Goal: Task Accomplishment & Management: Manage account settings

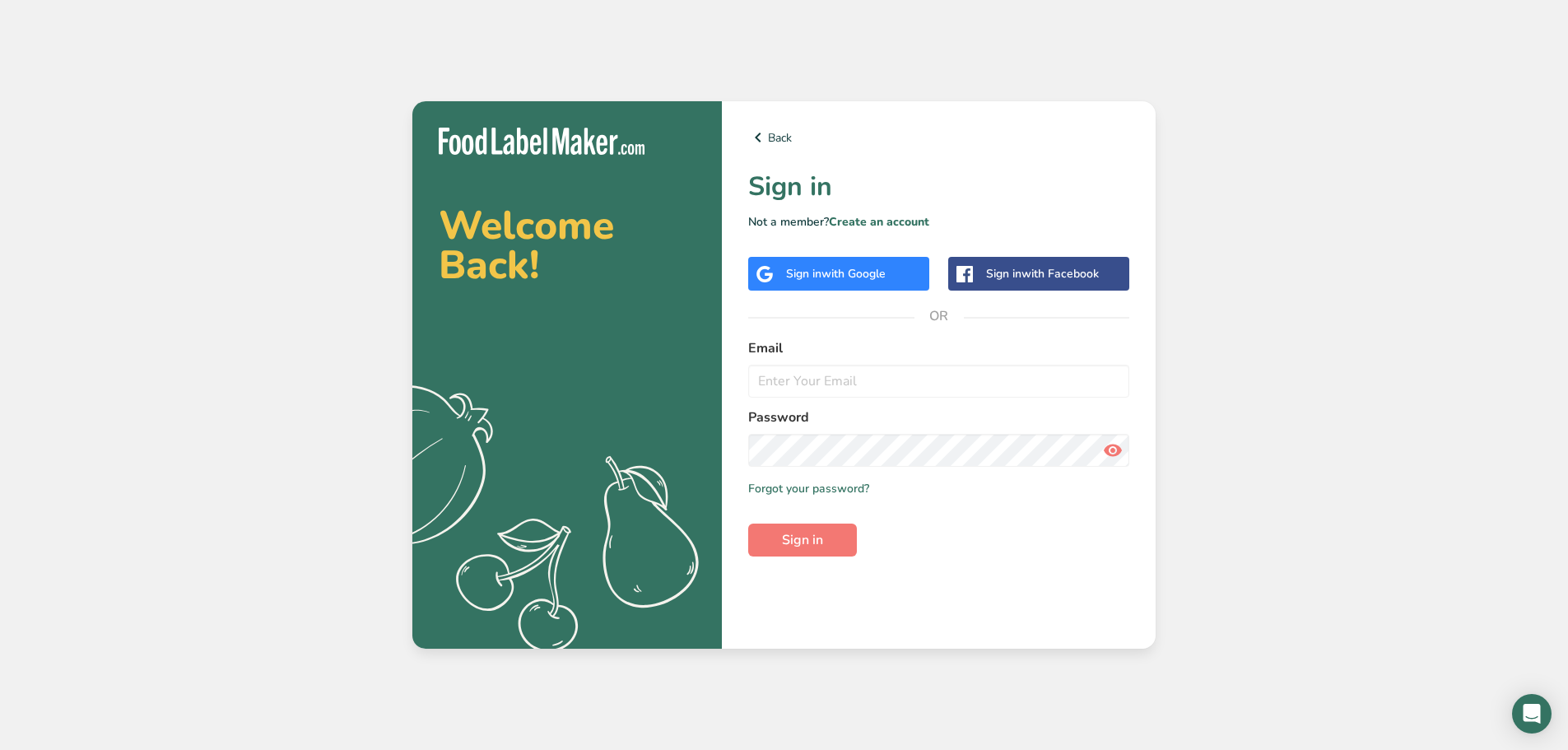
click at [842, 268] on span "with Google" at bounding box center [853, 273] width 64 height 16
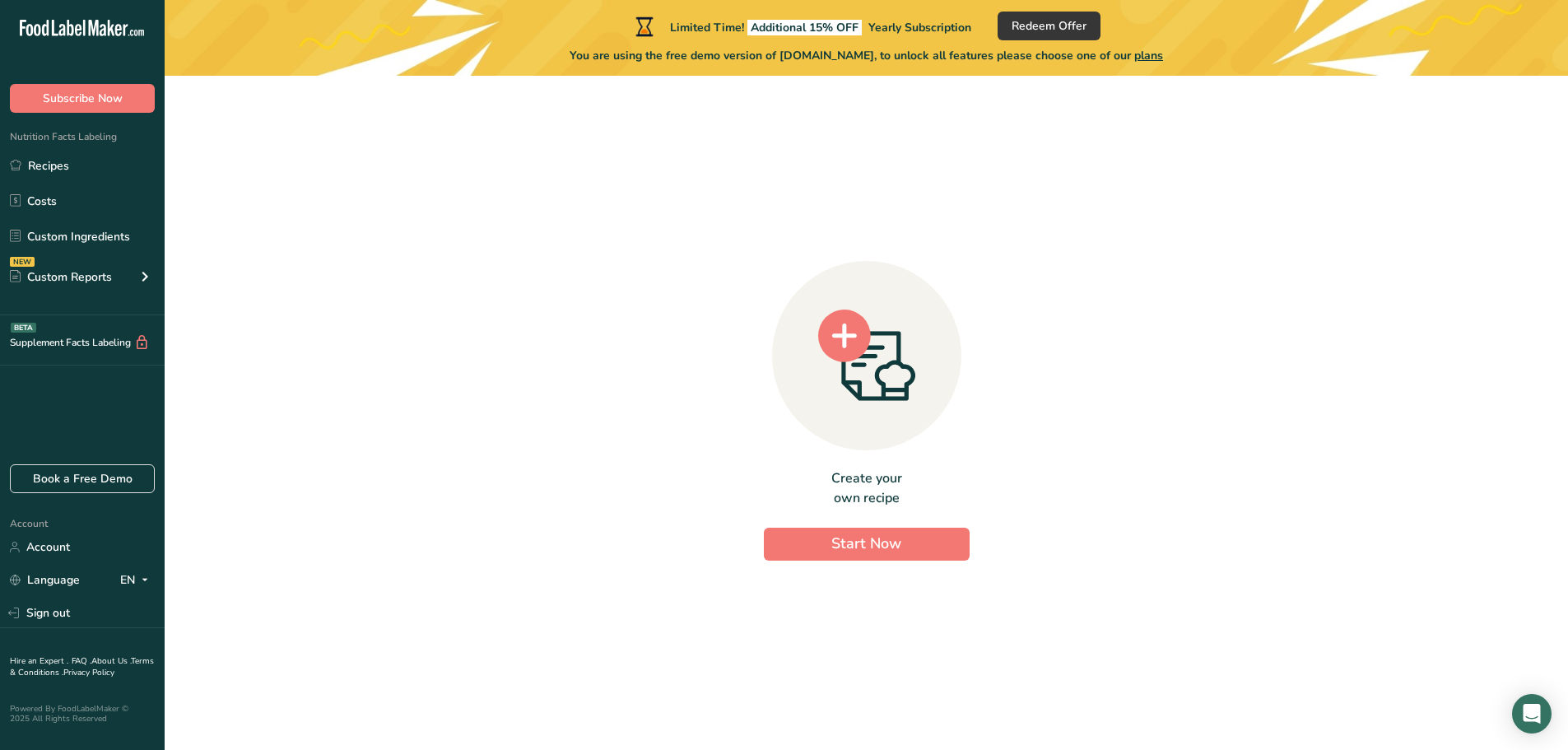
click at [1156, 58] on span "plans" at bounding box center [1148, 56] width 29 height 16
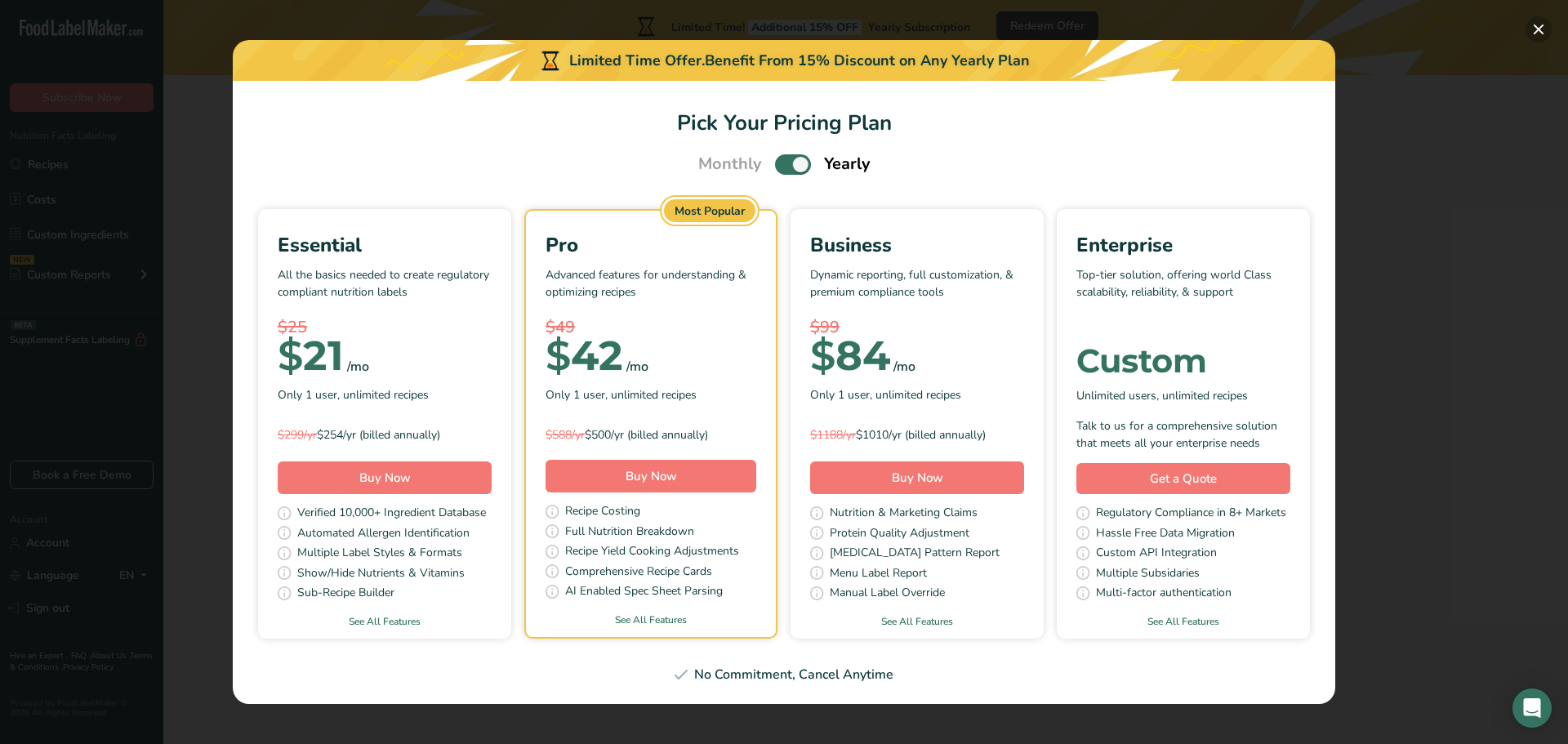
click at [1539, 34] on button "Pick Your Pricing Plan Modal" at bounding box center [1539, 29] width 26 height 26
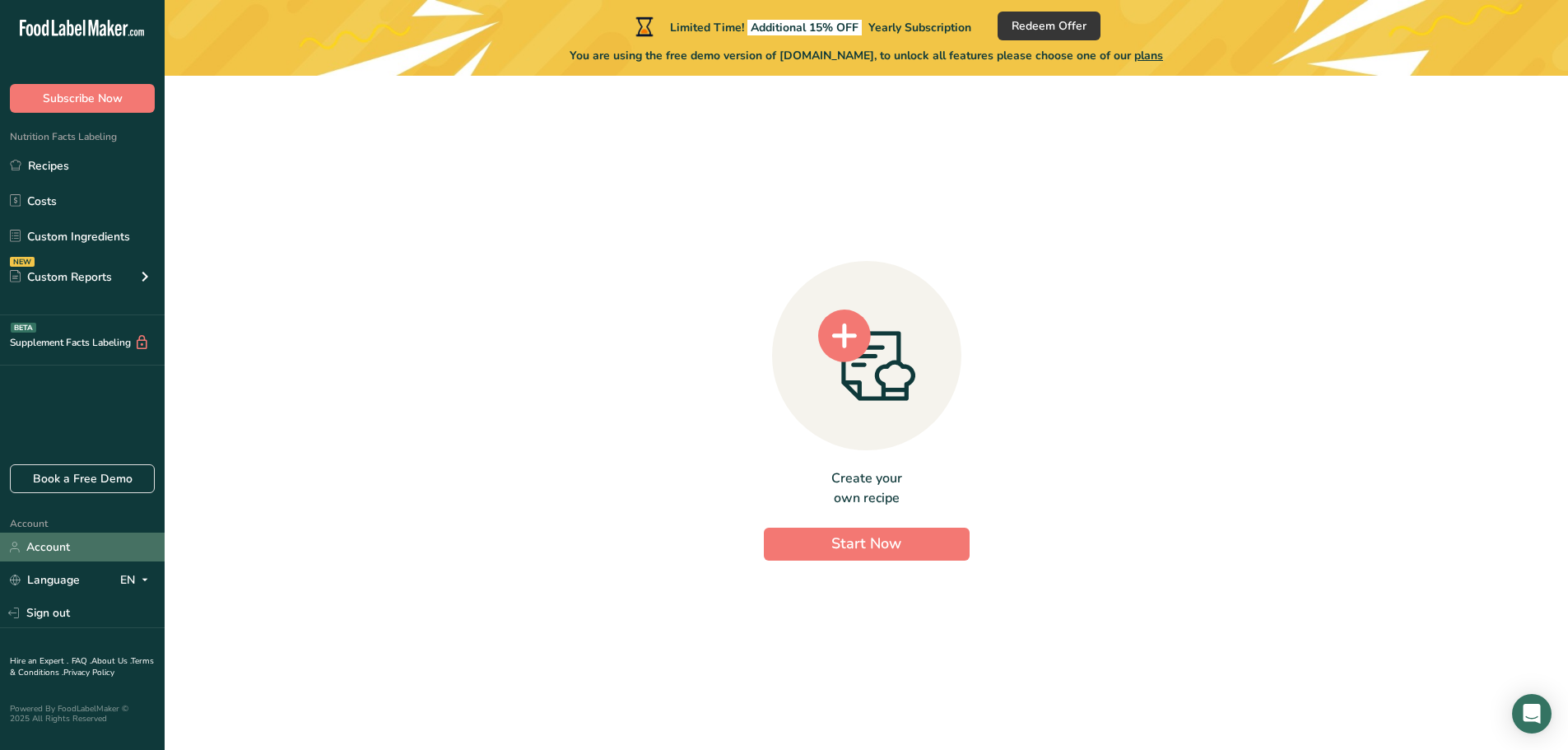
click at [36, 550] on link "Account" at bounding box center [82, 546] width 165 height 29
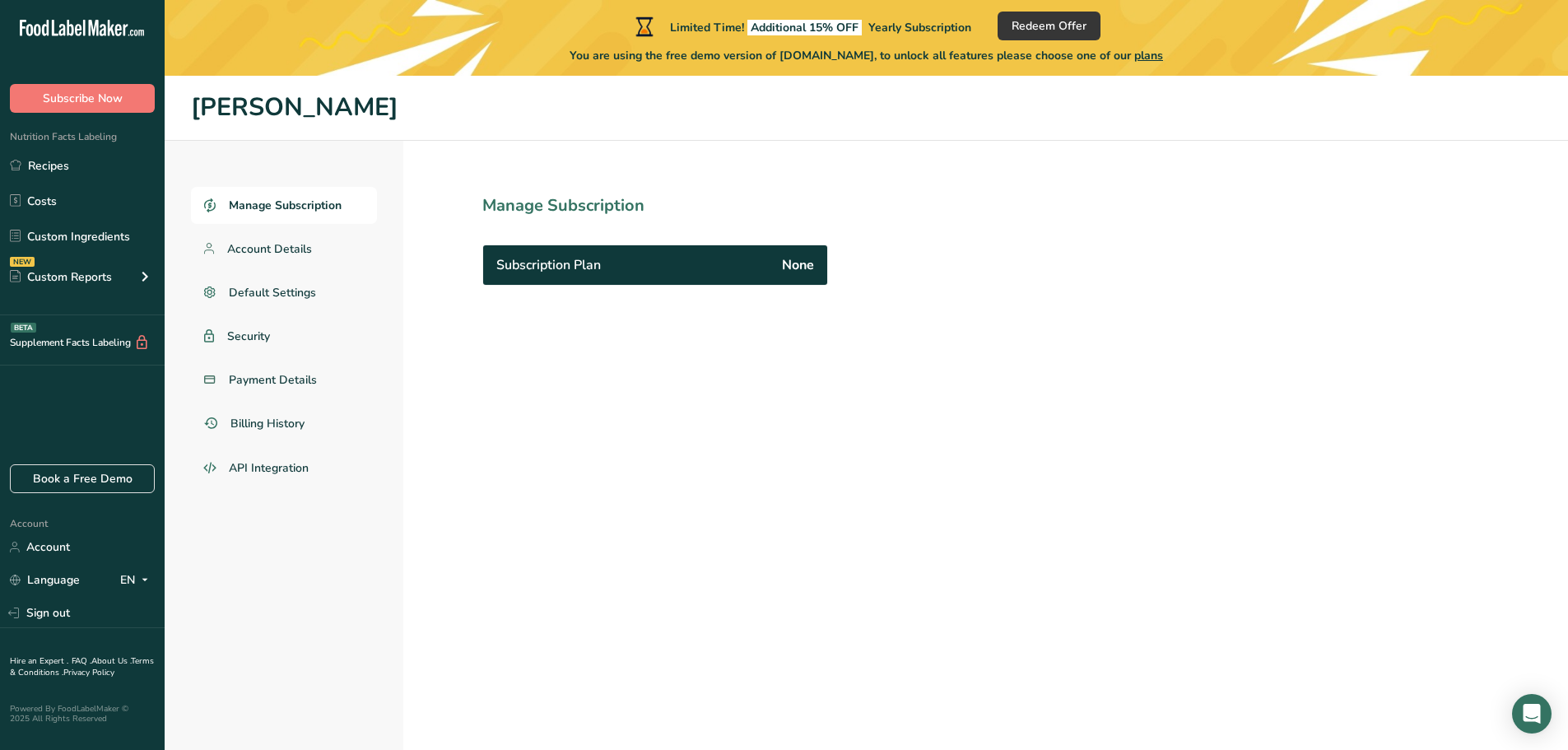
click at [1163, 56] on span "plans" at bounding box center [1148, 56] width 29 height 16
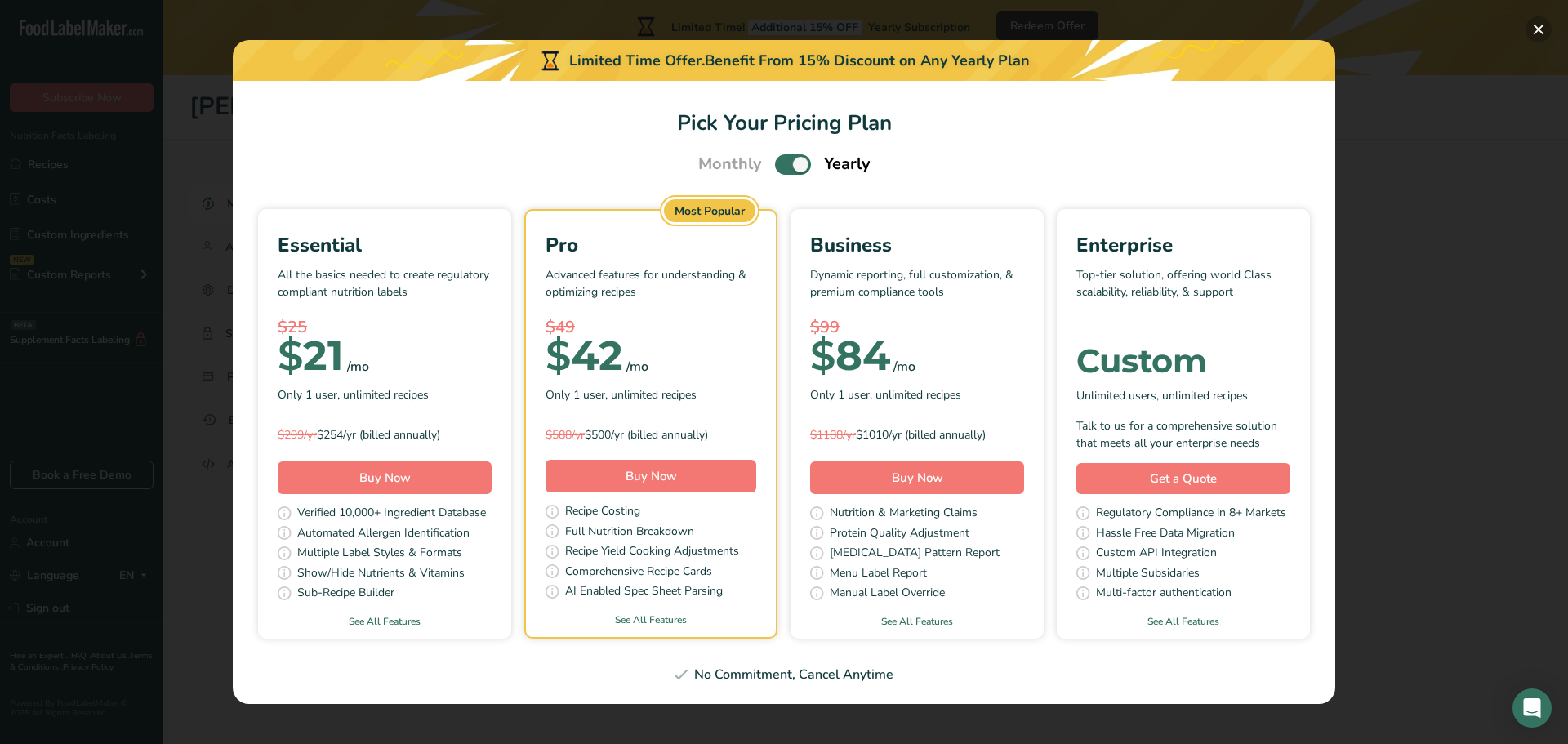
click at [1540, 32] on button "Pick Your Pricing Plan Modal" at bounding box center [1539, 29] width 26 height 26
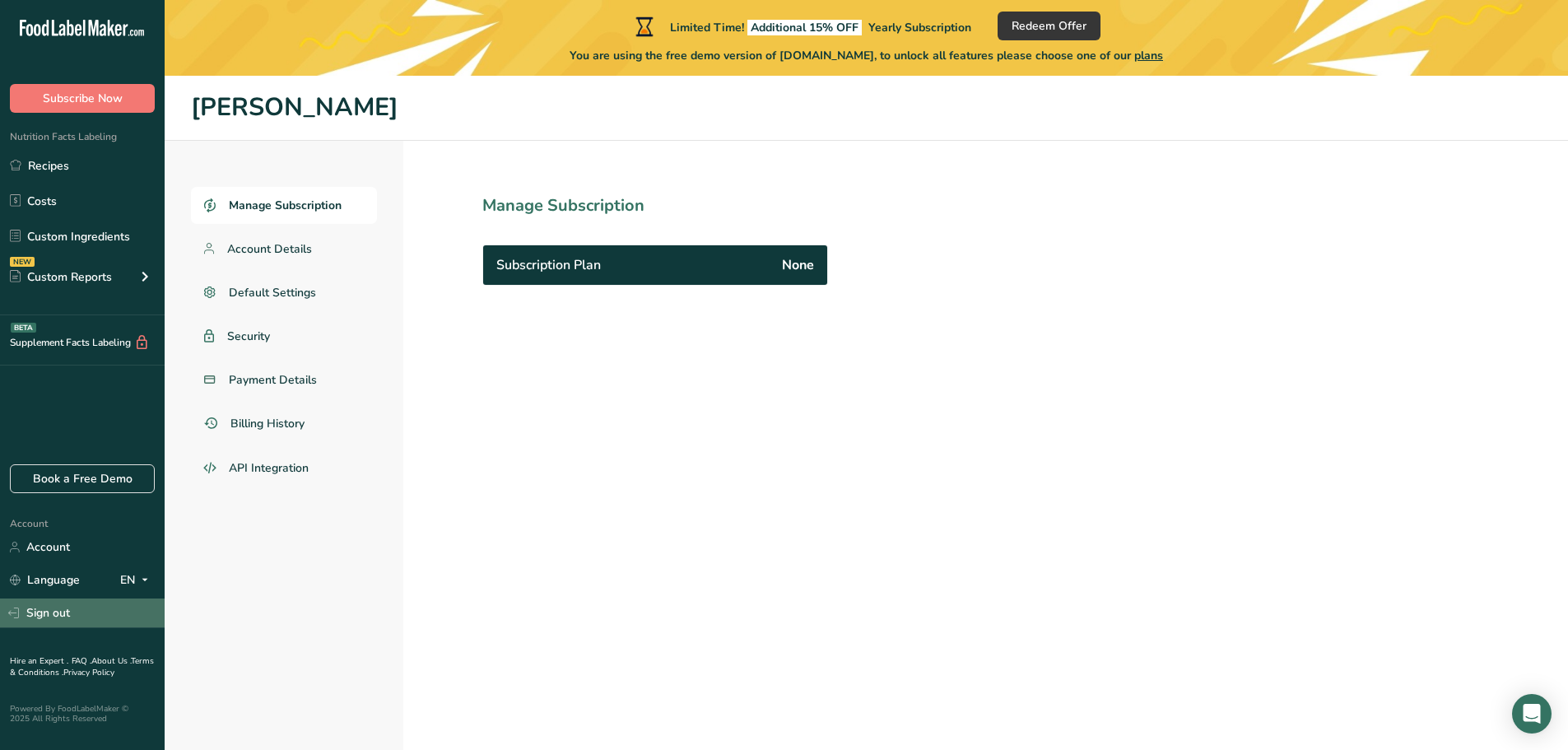
click at [49, 609] on link "Sign out" at bounding box center [82, 612] width 165 height 29
